Goal: Register for event/course

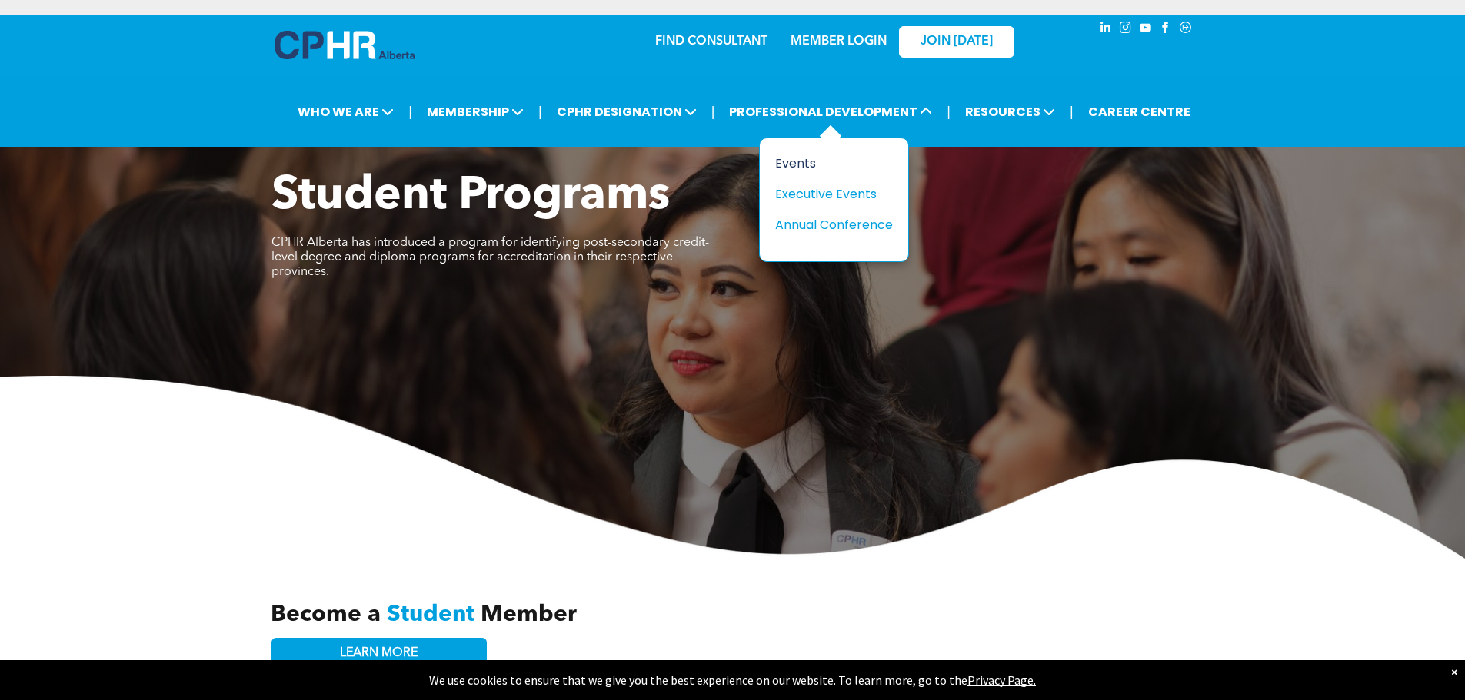
click at [800, 162] on div "Events" at bounding box center [828, 163] width 106 height 19
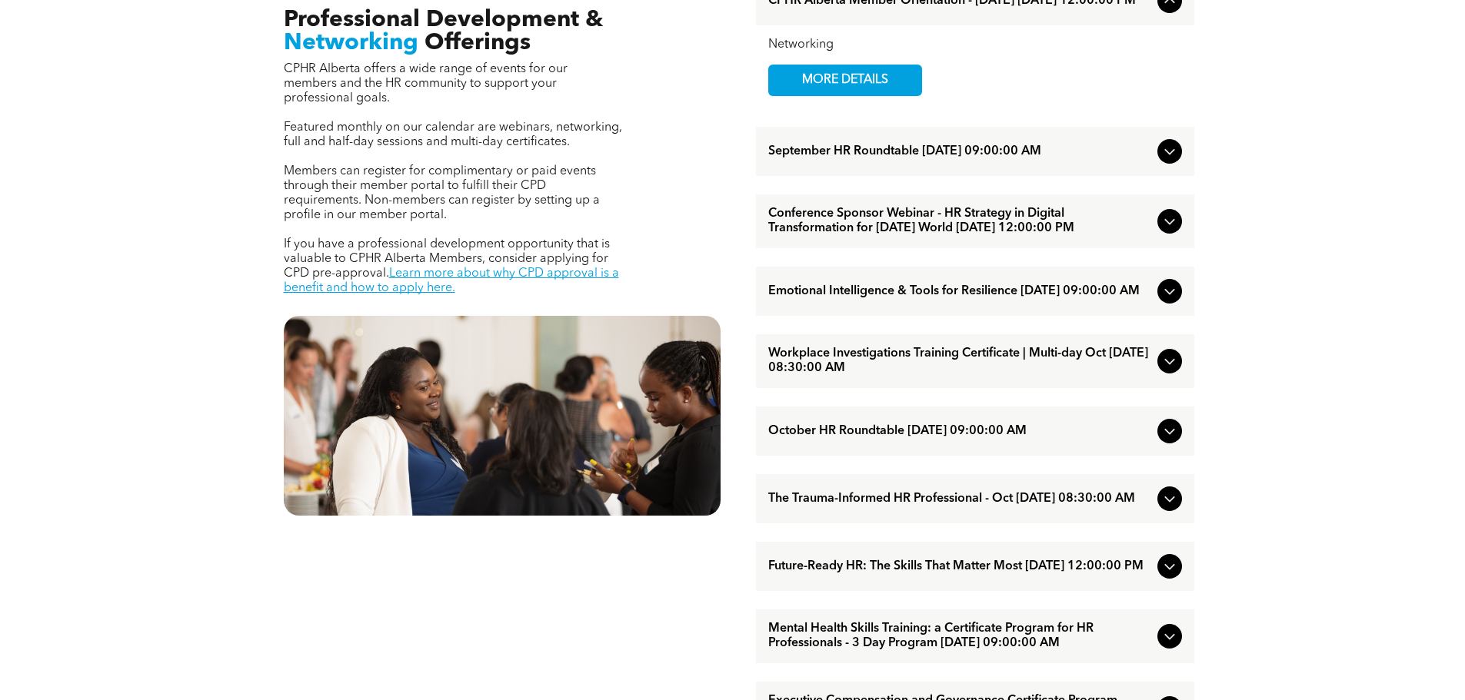
scroll to position [692, 0]
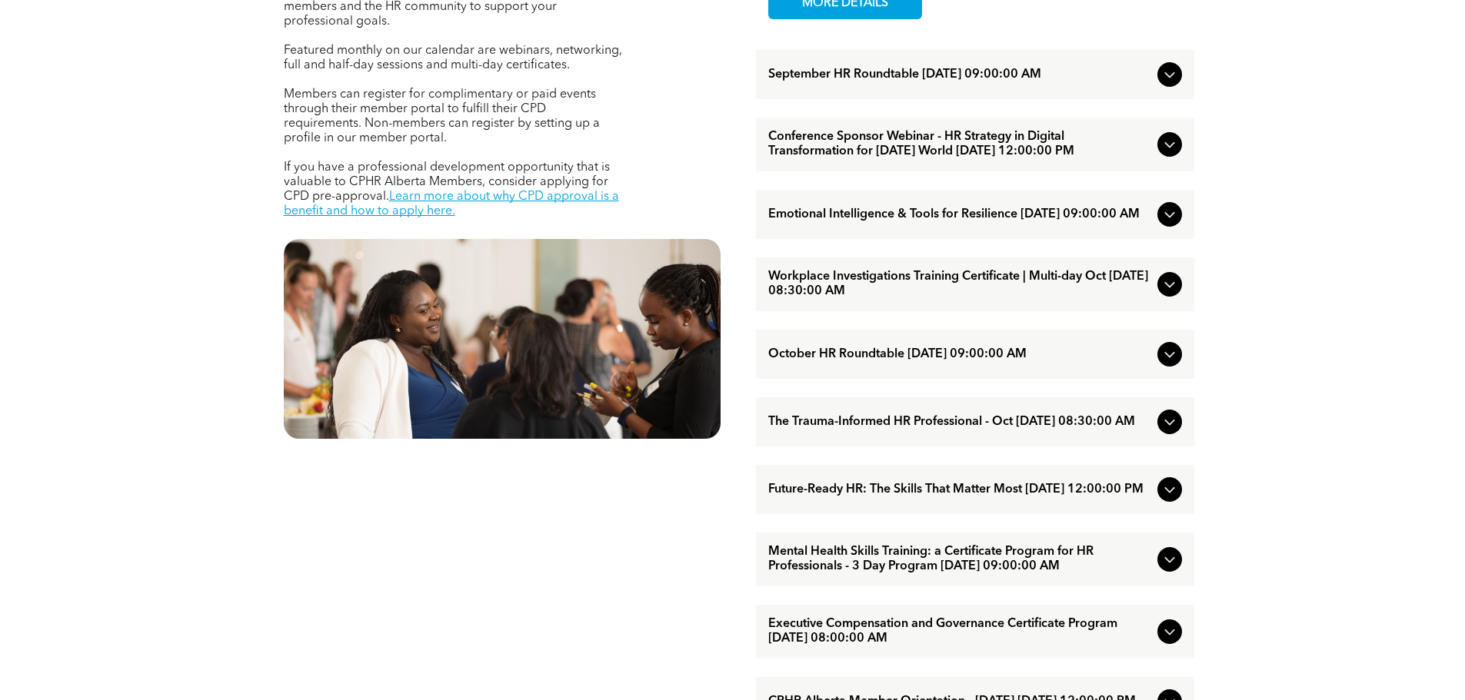
click at [854, 299] on span "Workplace Investigations Training Certificate | Multi-day Oct [DATE] 08:30:00 AM" at bounding box center [959, 284] width 383 height 29
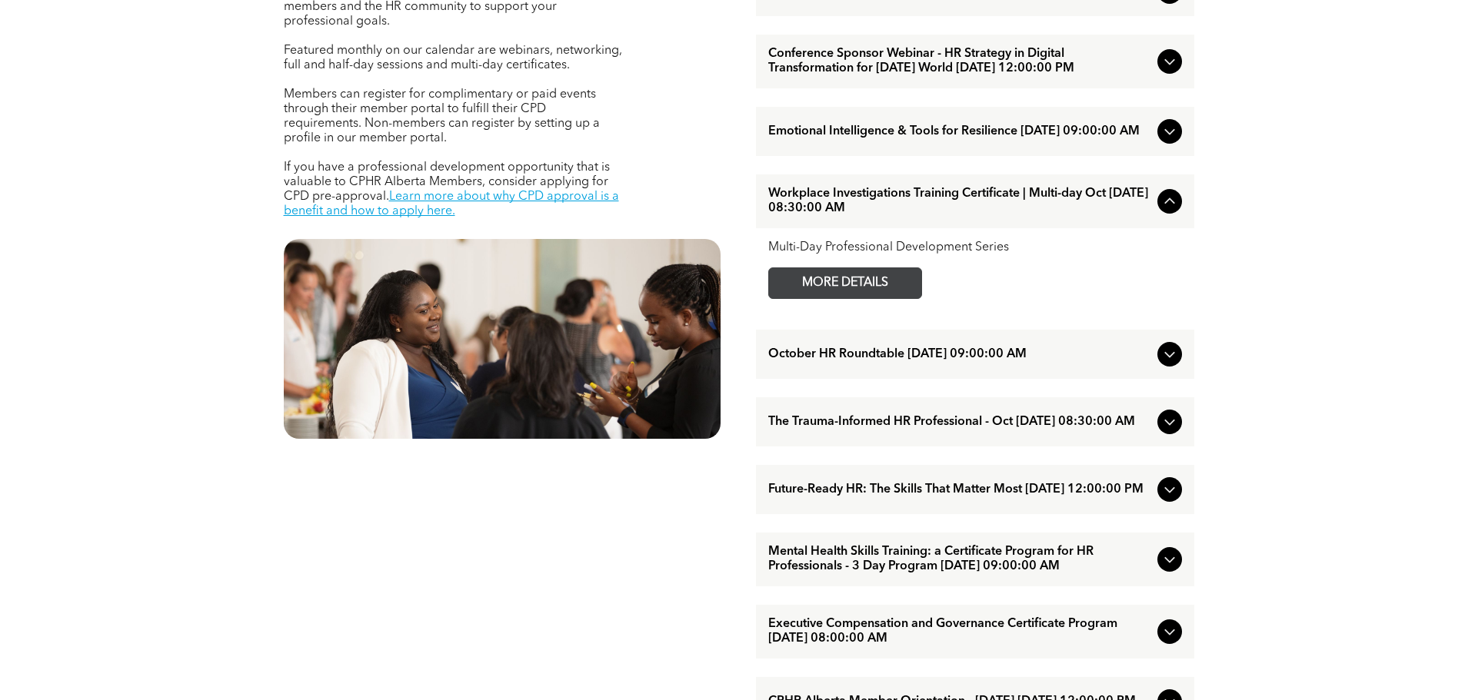
click at [818, 298] on span "MORE DETAILS" at bounding box center [844, 283] width 121 height 30
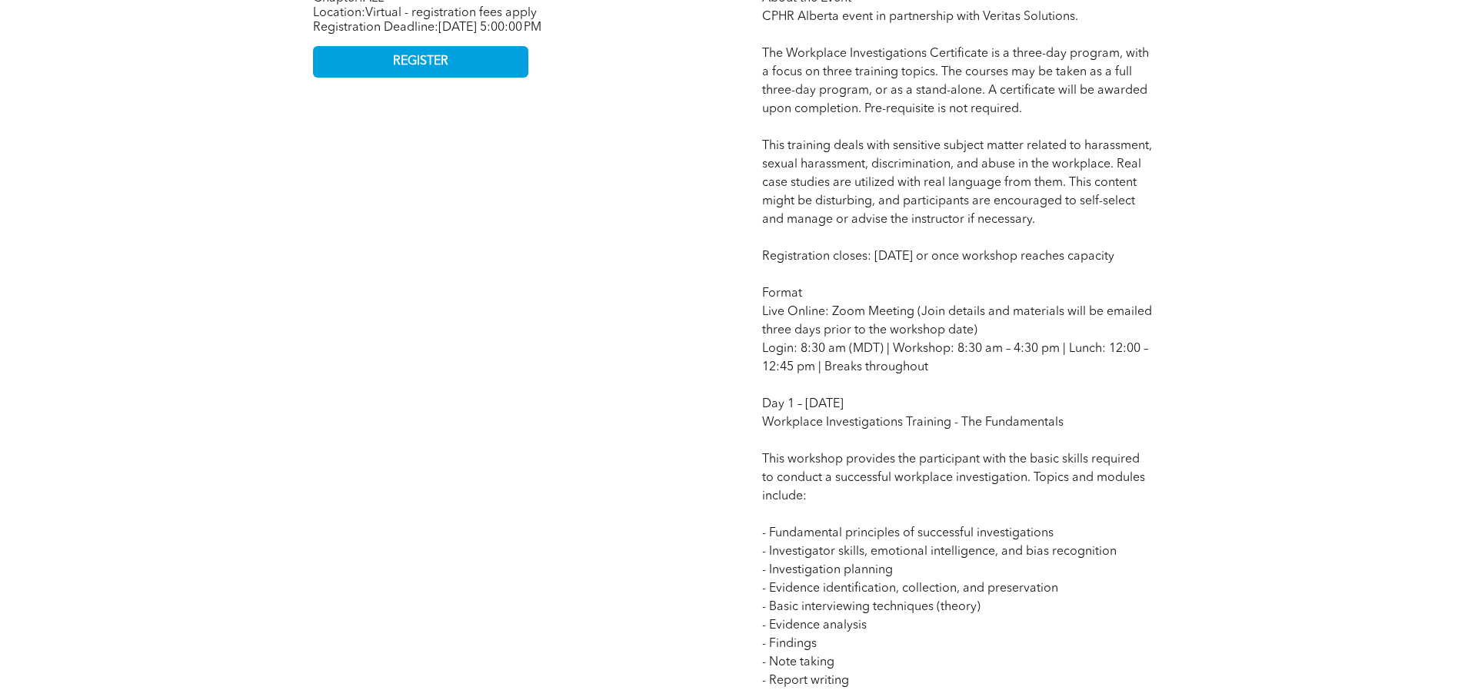
scroll to position [1153, 0]
